Goal: Transaction & Acquisition: Download file/media

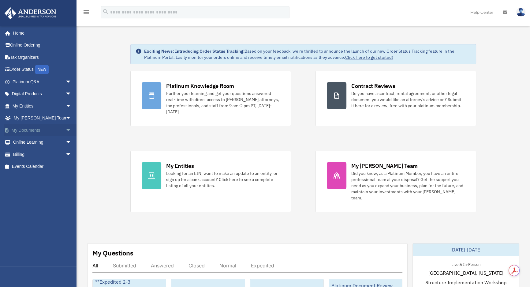
click at [46, 130] on link "My Documents arrow_drop_down" at bounding box center [42, 130] width 76 height 12
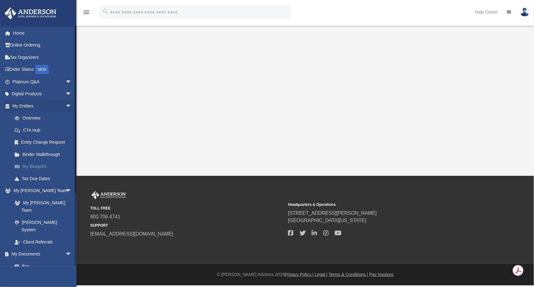
click at [40, 165] on link "My Blueprint" at bounding box center [45, 166] width 72 height 12
click at [34, 117] on link "Overview" at bounding box center [45, 118] width 72 height 12
click at [65, 105] on span "arrow_drop_down" at bounding box center [71, 106] width 12 height 13
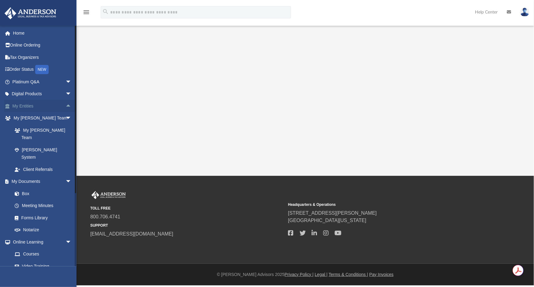
click at [31, 103] on link "My Entities arrow_drop_up" at bounding box center [42, 106] width 76 height 12
click at [58, 104] on link "My Entities arrow_drop_up" at bounding box center [42, 106] width 76 height 12
click at [66, 105] on span "arrow_drop_up" at bounding box center [71, 106] width 12 height 13
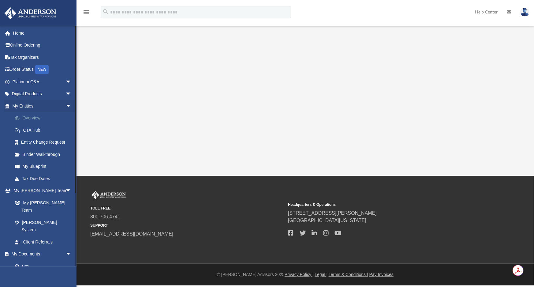
click at [50, 121] on link "Overview" at bounding box center [45, 118] width 72 height 12
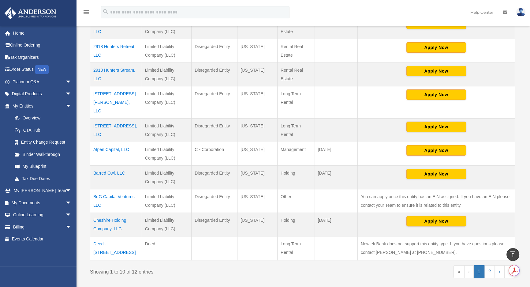
scroll to position [195, 0]
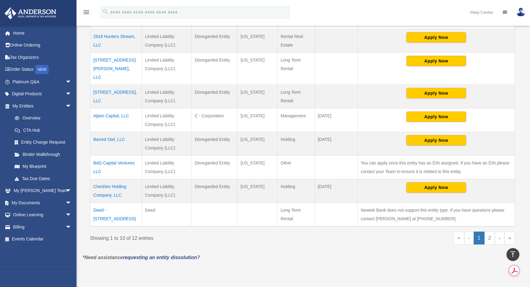
click at [113, 179] on td "Cheshire Holding Company, LLC" at bounding box center [116, 191] width 52 height 24
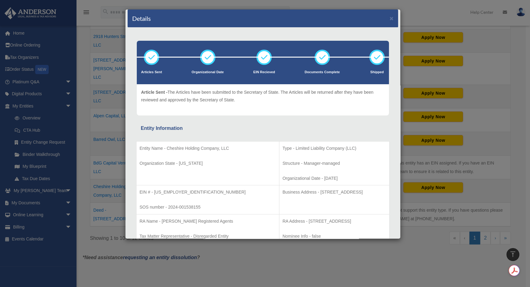
scroll to position [0, 0]
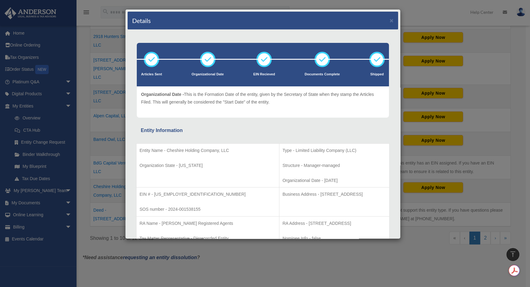
click at [99, 89] on div "Details × Articles Sent Organizational Date" at bounding box center [265, 143] width 530 height 287
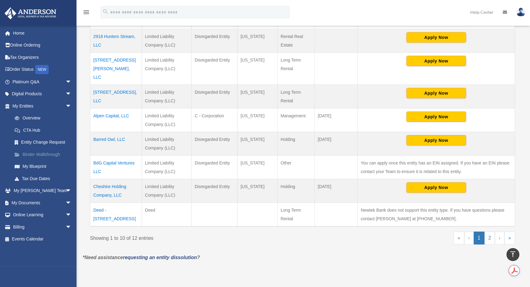
click at [60, 155] on link "Binder Walkthrough" at bounding box center [45, 154] width 72 height 12
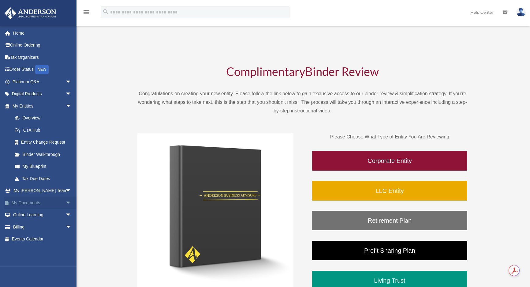
click at [49, 202] on link "My Documents arrow_drop_down" at bounding box center [42, 202] width 76 height 12
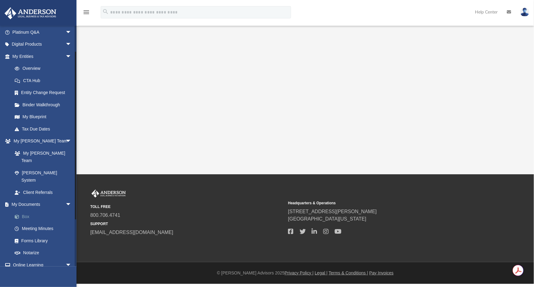
scroll to position [17, 0]
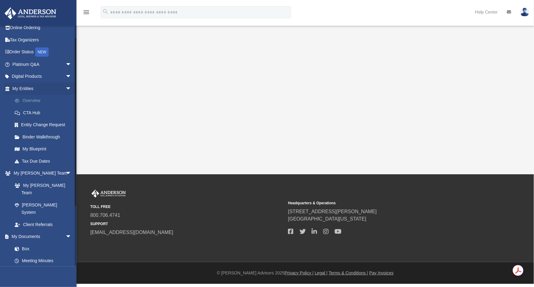
click at [43, 103] on link "Overview" at bounding box center [45, 101] width 72 height 12
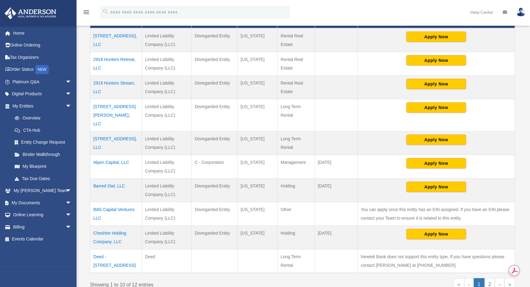
scroll to position [167, 0]
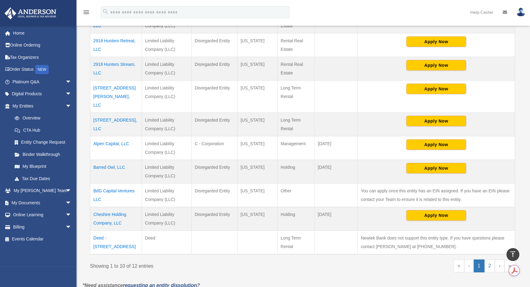
click at [113, 207] on td "Cheshire Holding Company, LLC" at bounding box center [116, 219] width 52 height 24
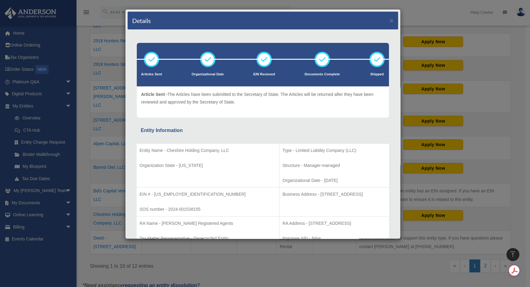
click at [112, 121] on div "Details × Articles Sent Organizational Date" at bounding box center [265, 143] width 530 height 287
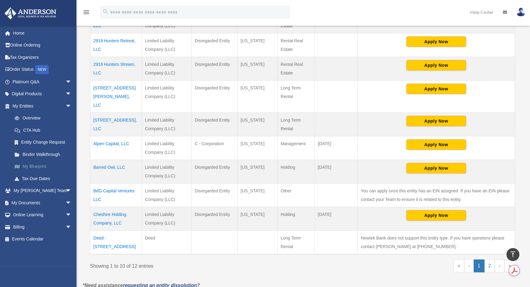
click at [40, 163] on link "My Blueprint" at bounding box center [45, 166] width 72 height 12
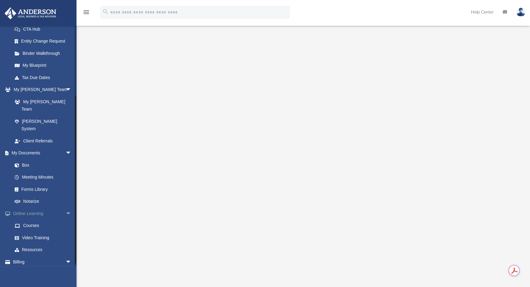
scroll to position [17, 0]
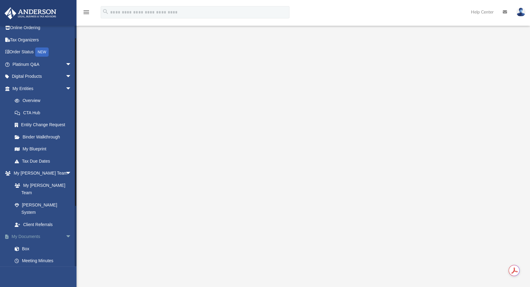
click at [28, 230] on link "My Documents arrow_drop_down" at bounding box center [42, 236] width 76 height 12
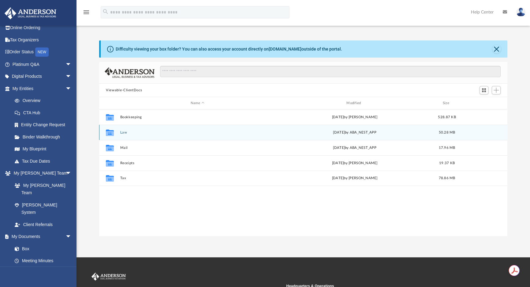
scroll to position [135, 404]
click at [123, 132] on button "Law" at bounding box center [197, 132] width 155 height 4
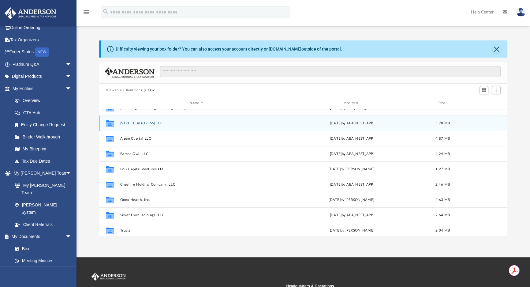
scroll to position [55, 0]
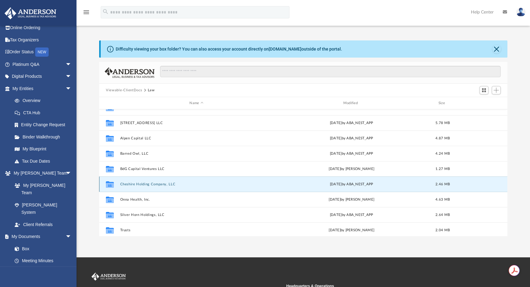
click at [156, 182] on button "Cheshire Holding Company, LLC" at bounding box center [196, 184] width 152 height 4
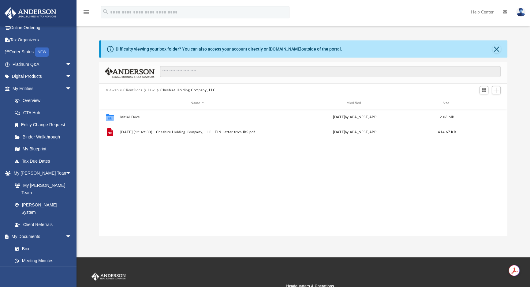
scroll to position [0, 0]
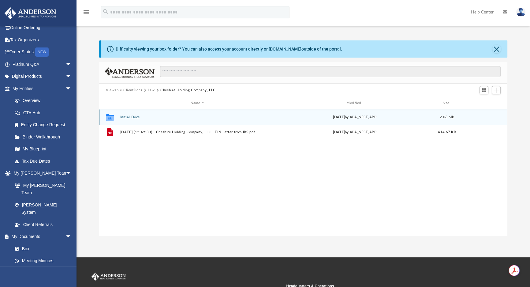
click at [122, 117] on button "Initial Docs" at bounding box center [197, 117] width 155 height 4
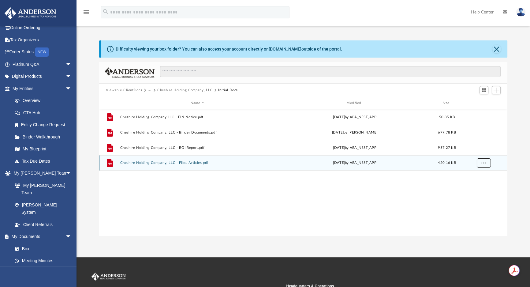
click at [484, 162] on span "More options" at bounding box center [483, 162] width 5 height 3
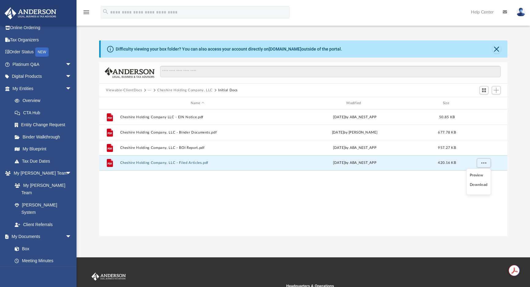
click at [478, 184] on li "Download" at bounding box center [479, 185] width 18 height 6
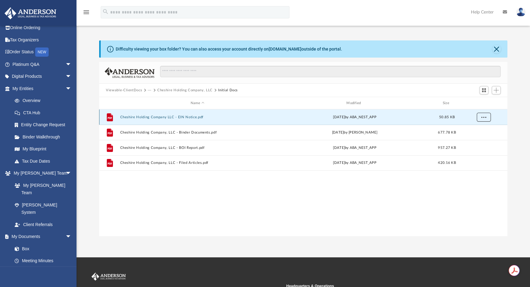
click at [487, 117] on button "More options" at bounding box center [484, 117] width 14 height 9
click at [479, 140] on li "Download" at bounding box center [479, 139] width 18 height 6
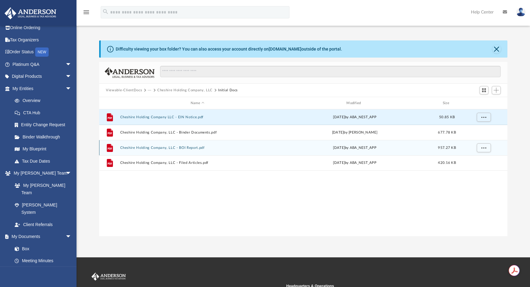
click at [144, 146] on button "Cheshire Holding Company, LLC - BOI Report.pdf" at bounding box center [197, 148] width 155 height 4
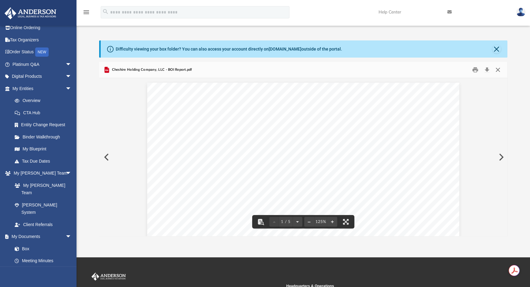
click at [498, 72] on button "Close" at bounding box center [497, 69] width 11 height 9
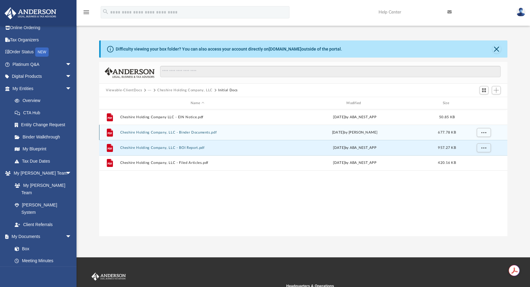
click at [203, 129] on div "File Cheshire Holding Company, LLC - Binder Documents.pdf Tue Oct 15 2024 by Br…" at bounding box center [303, 132] width 408 height 15
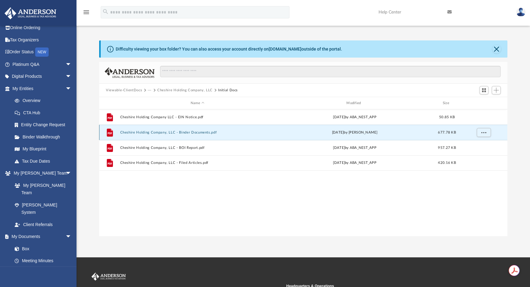
click at [202, 132] on button "Cheshire Holding Company, LLC - Binder Documents.pdf" at bounding box center [197, 132] width 155 height 4
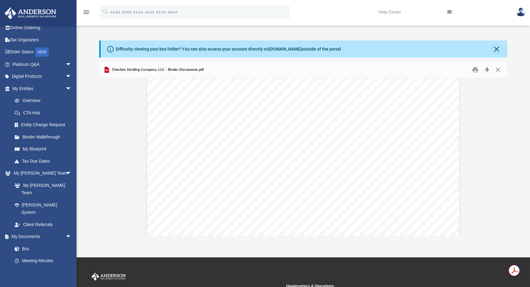
scroll to position [2587, 0]
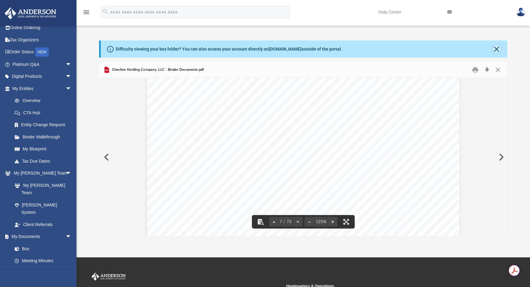
click at [495, 50] on button "Close" at bounding box center [496, 49] width 9 height 9
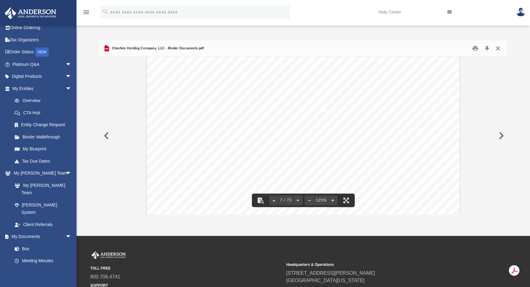
click at [501, 47] on button "Close" at bounding box center [497, 48] width 11 height 9
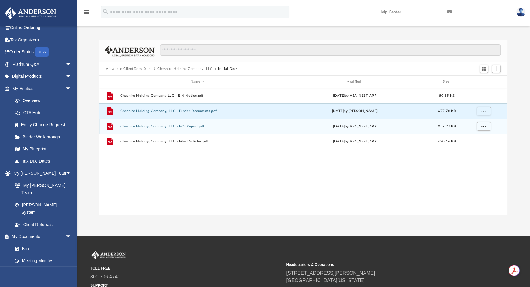
click at [200, 127] on button "Cheshire Holding Company, LLC - BOI Report.pdf" at bounding box center [197, 126] width 155 height 4
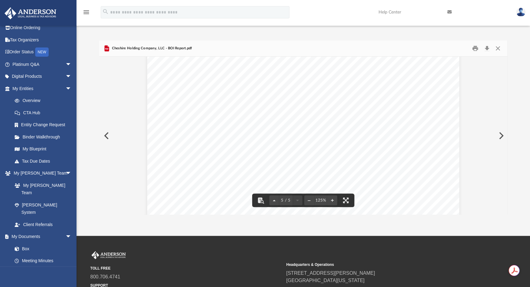
scroll to position [1518, 0]
click at [486, 48] on button "Download" at bounding box center [486, 48] width 11 height 9
click at [499, 50] on button "Close" at bounding box center [497, 48] width 11 height 9
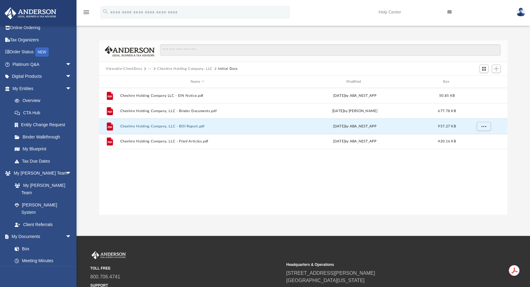
click at [207, 70] on button "Cheshire Holding Company, LLC" at bounding box center [184, 69] width 55 height 6
